Goal: Task Accomplishment & Management: Complete application form

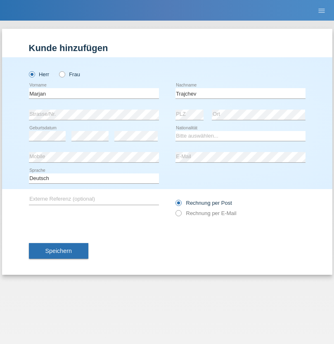
type input "Trajchev"
select select "BG"
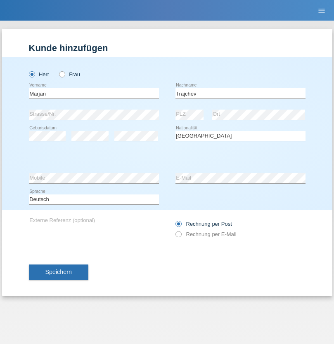
select select "C"
select select "28"
select select "10"
select select "1987"
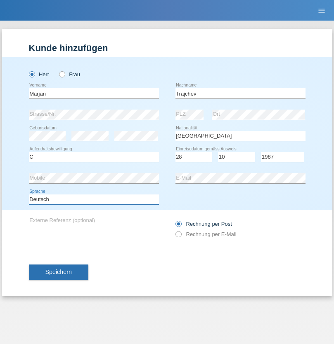
select select "en"
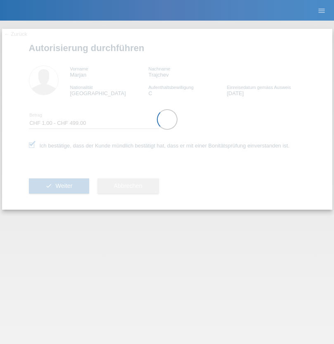
select select "1"
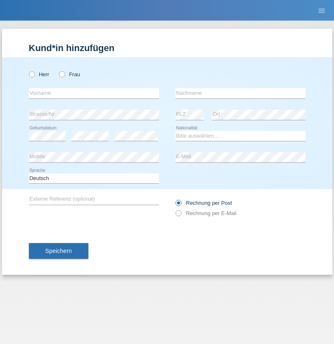
radio input "true"
click at [94, 93] on input "text" at bounding box center [94, 93] width 130 height 10
type input "[PERSON_NAME]"
click at [240, 93] on input "text" at bounding box center [240, 93] width 130 height 10
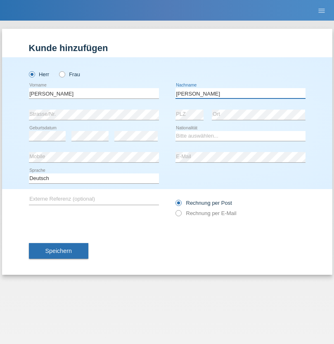
type input "Zellner"
select select "CH"
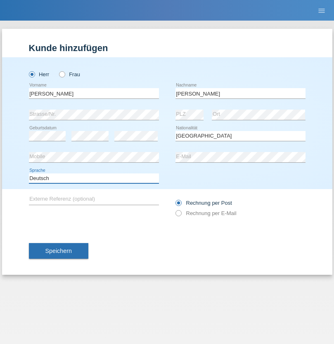
select select "en"
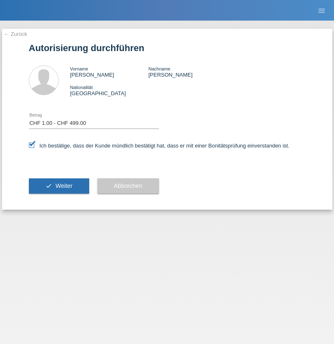
select select "1"
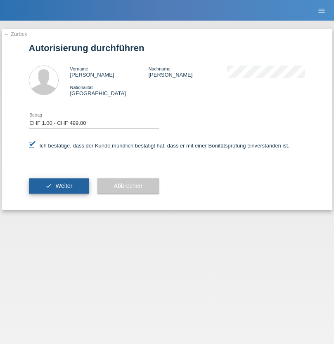
click at [59, 186] on span "Weiter" at bounding box center [63, 186] width 17 height 7
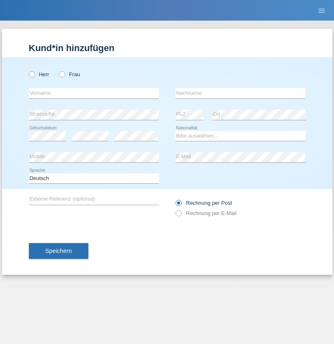
radio input "true"
click at [94, 93] on input "text" at bounding box center [94, 93] width 130 height 10
type input "Mohamed"
click at [240, 93] on input "text" at bounding box center [240, 93] width 130 height 10
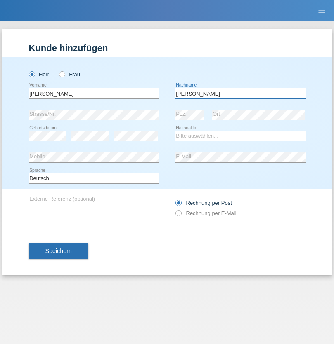
type input "Mohamed"
select select "SY"
select select "C"
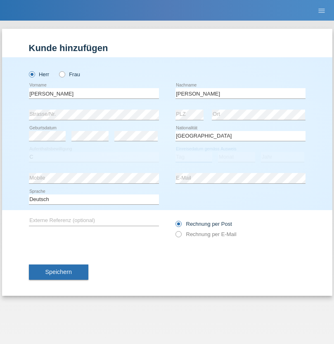
select select "21"
select select "12"
select select "2013"
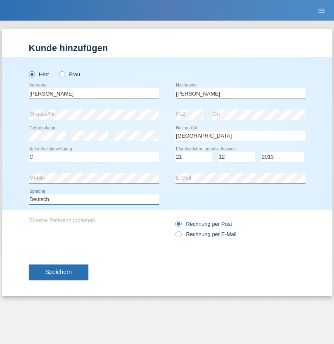
select select "en"
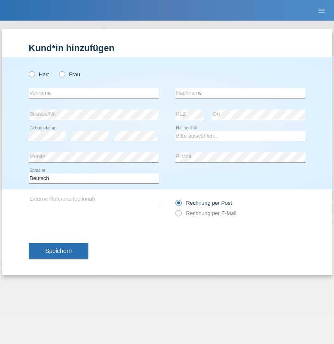
radio input "true"
click at [94, 93] on input "text" at bounding box center [94, 93] width 130 height 10
type input "David"
click at [240, 93] on input "text" at bounding box center [240, 93] width 130 height 10
type input "Senn"
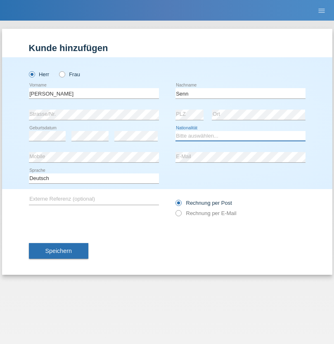
select select "CH"
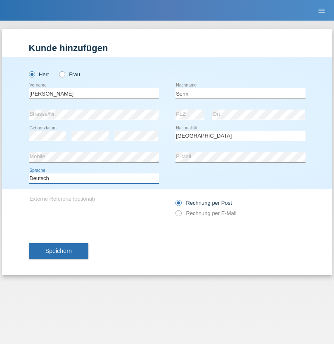
select select "en"
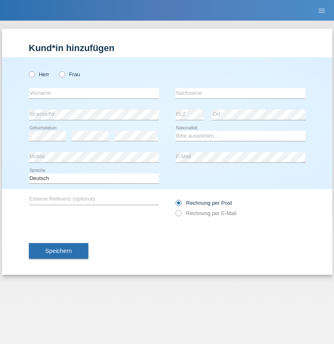
radio input "true"
click at [94, 93] on input "text" at bounding box center [94, 93] width 130 height 10
type input "[PERSON_NAME]"
click at [240, 93] on input "text" at bounding box center [240, 93] width 130 height 10
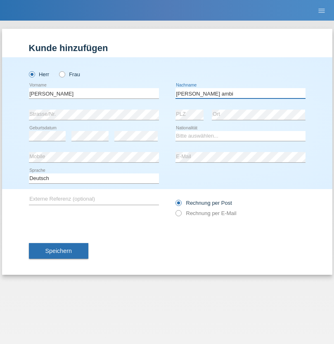
type input "[PERSON_NAME] ambi"
select select "ES"
select select "C"
select select "03"
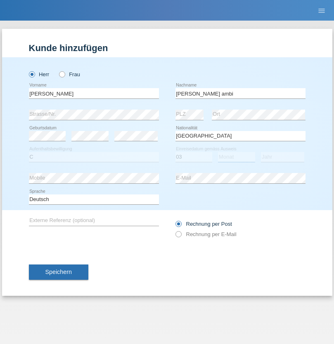
select select "07"
select select "2021"
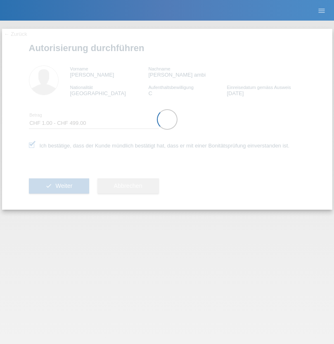
select select "1"
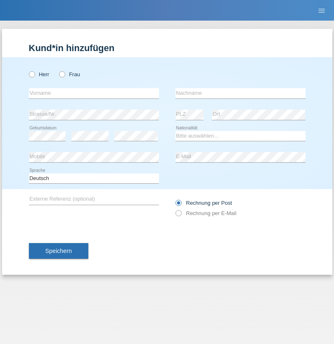
radio input "true"
click at [94, 93] on input "text" at bounding box center [94, 93] width 130 height 10
type input "Georgina"
click at [240, 93] on input "text" at bounding box center [240, 93] width 130 height 10
type input "Nogueira"
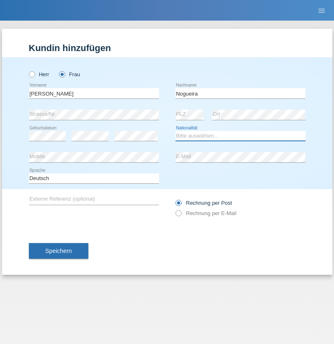
select select "CH"
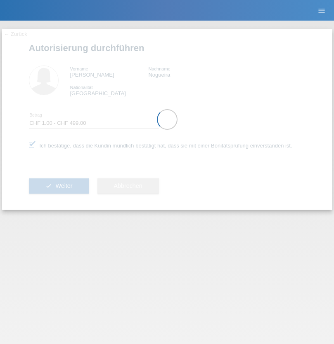
select select "1"
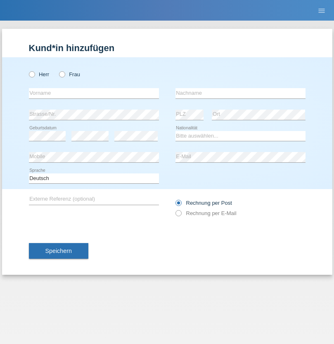
radio input "true"
click at [94, 93] on input "text" at bounding box center [94, 93] width 130 height 10
type input "firat"
click at [240, 93] on input "text" at bounding box center [240, 93] width 130 height 10
type input "kara"
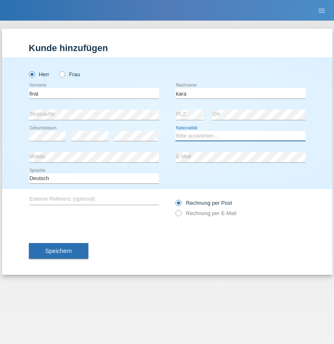
select select "CH"
radio input "true"
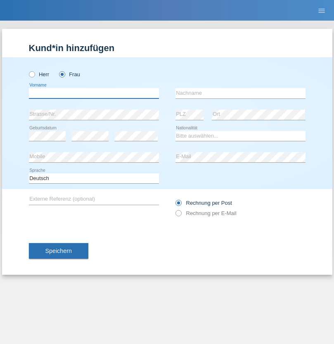
click at [94, 93] on input "text" at bounding box center [94, 93] width 130 height 10
type input "Senije"
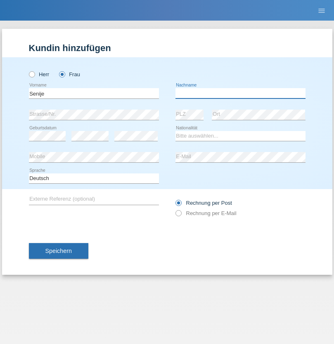
click at [240, 93] on input "text" at bounding box center [240, 93] width 130 height 10
type input "[DEMOGRAPHIC_DATA]"
select select "CH"
radio input "true"
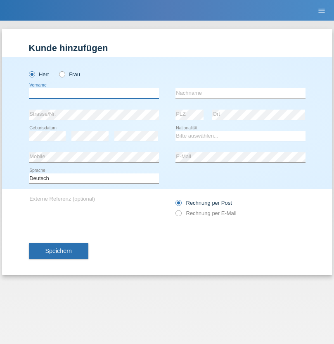
click at [94, 93] on input "text" at bounding box center [94, 93] width 130 height 10
type input "Andy"
click at [240, 93] on input "text" at bounding box center [240, 93] width 130 height 10
type input "Priestley"
select select "CH"
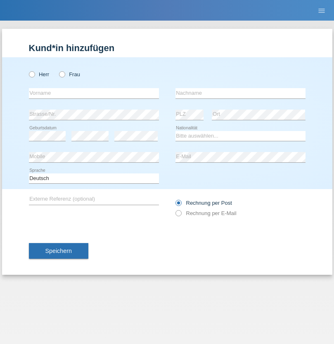
radio input "true"
click at [94, 93] on input "text" at bounding box center [94, 93] width 130 height 10
type input "[PERSON_NAME]"
click at [240, 93] on input "text" at bounding box center [240, 93] width 130 height 10
type input "Fortugno"
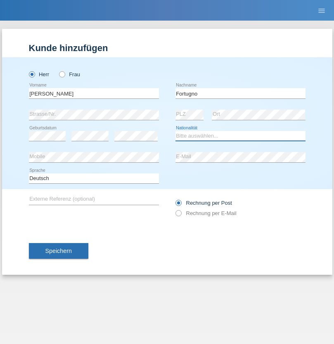
select select "IT"
select select "C"
select select "09"
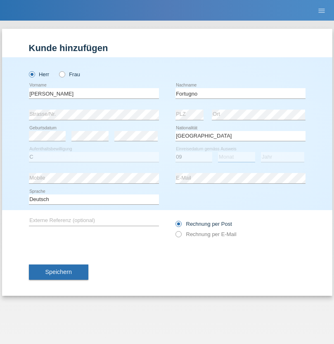
select select "08"
select select "2006"
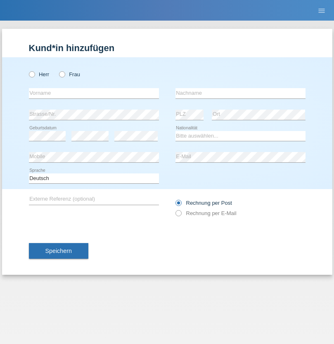
radio input "true"
click at [94, 93] on input "text" at bounding box center [94, 93] width 130 height 10
type input "Farkash"
click at [240, 93] on input "text" at bounding box center [240, 93] width 130 height 10
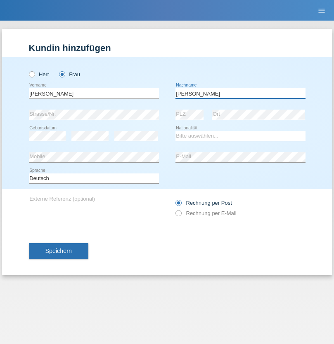
type input "Yolana"
select select "UA"
select select "C"
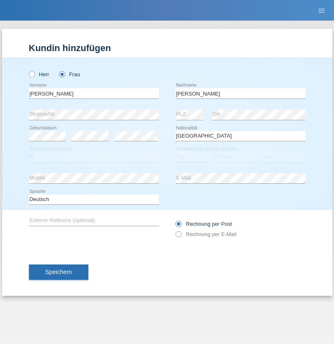
select select "23"
select select "10"
select select "2021"
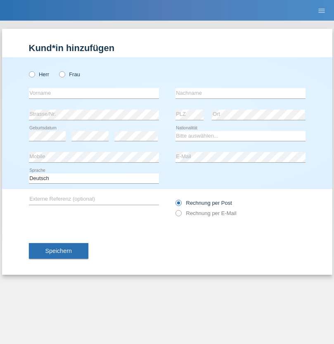
radio input "true"
click at [94, 93] on input "text" at bounding box center [94, 93] width 130 height 10
type input "Nuria"
click at [240, 93] on input "text" at bounding box center [240, 93] width 130 height 10
type input "D'Antino"
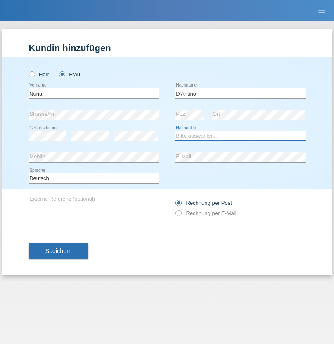
select select "CH"
